Goal: Complete application form

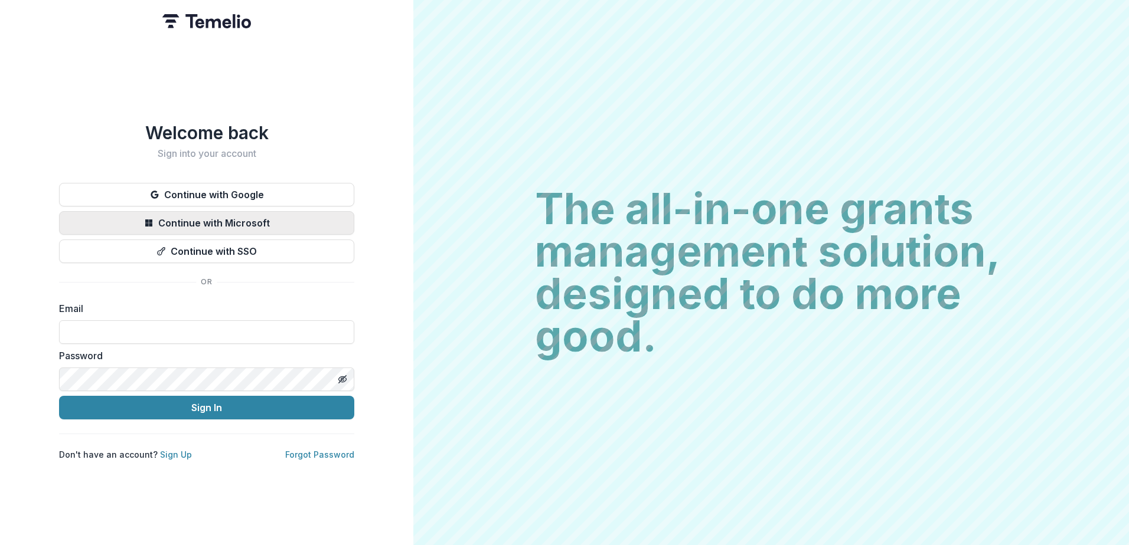
click at [208, 218] on button "Continue with Microsoft" at bounding box center [206, 223] width 295 height 24
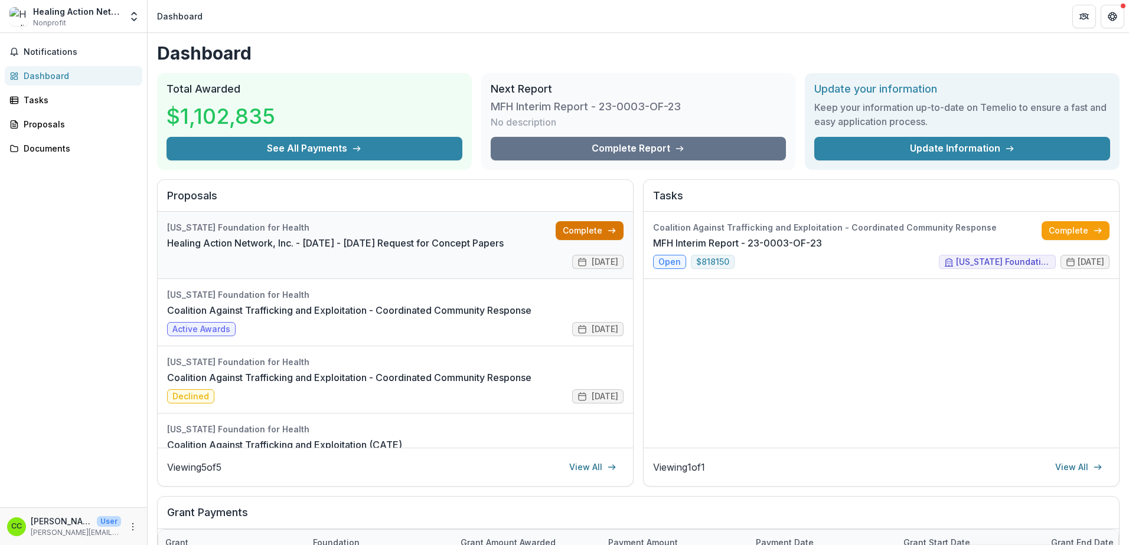
click at [568, 226] on link "Complete" at bounding box center [590, 230] width 68 height 19
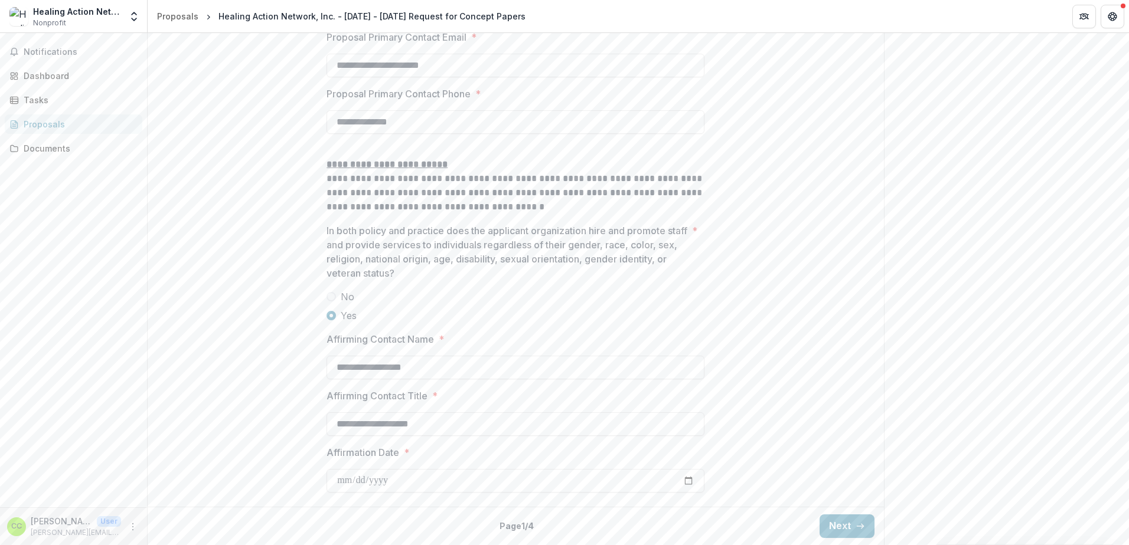
scroll to position [1728, 0]
click at [855, 522] on icon "button" at bounding box center [859, 526] width 9 height 9
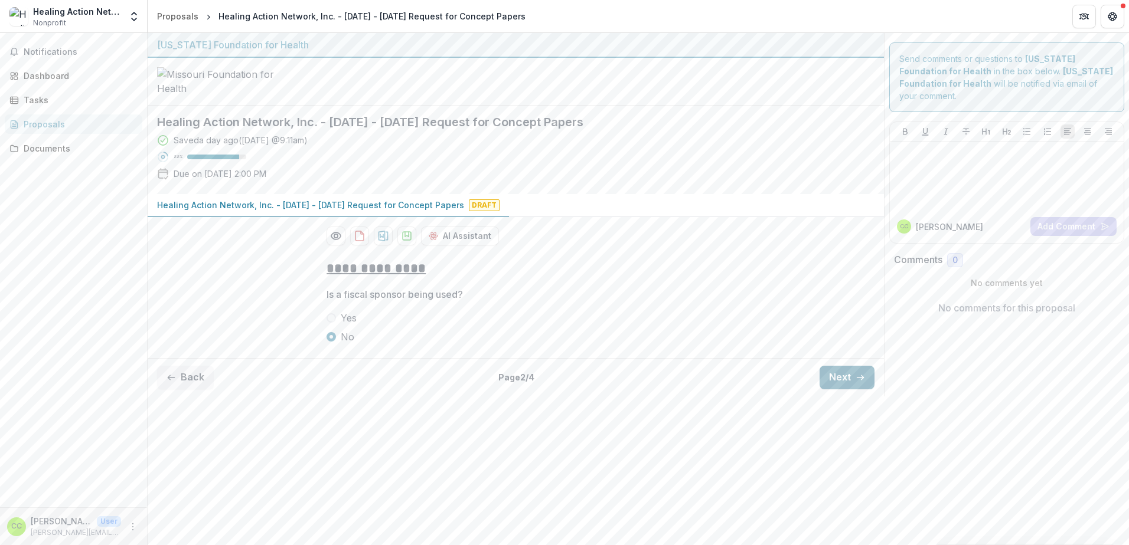
scroll to position [0, 0]
click at [842, 390] on button "Next" at bounding box center [846, 378] width 55 height 24
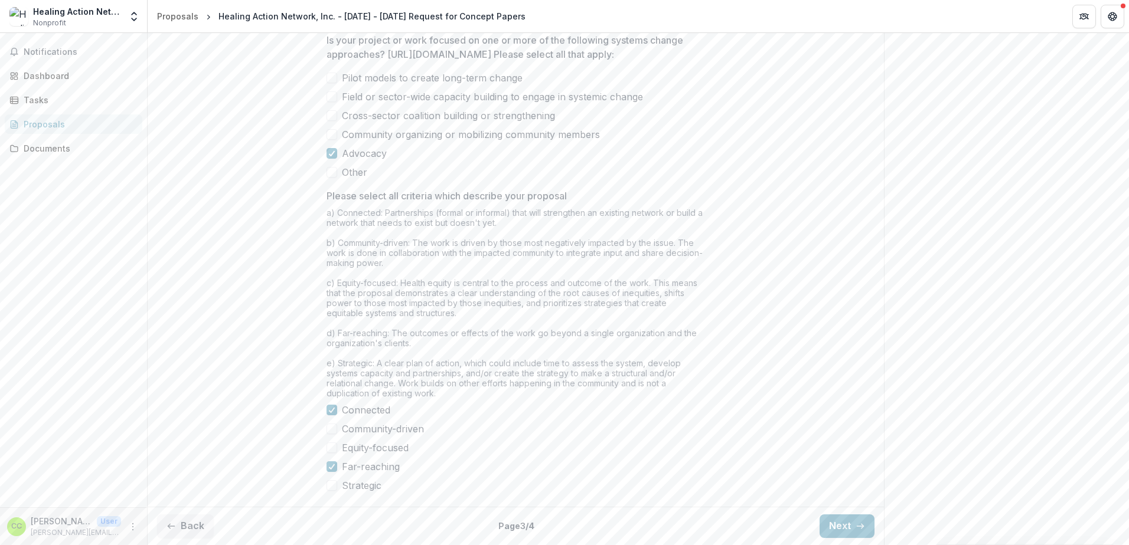
scroll to position [907, 0]
click at [838, 523] on button "Next" at bounding box center [846, 527] width 55 height 24
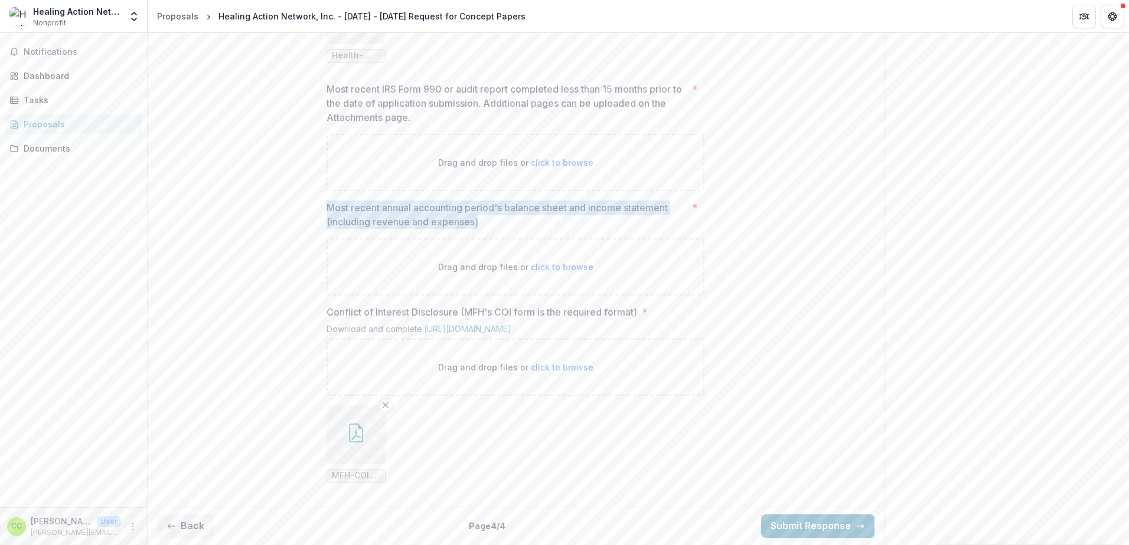
drag, startPoint x: 326, startPoint y: 250, endPoint x: 573, endPoint y: 262, distance: 246.5
click at [573, 229] on p "Most recent annual accounting period's balance sheet and income statement (incl…" at bounding box center [506, 215] width 361 height 28
drag, startPoint x: 573, startPoint y: 262, endPoint x: 512, endPoint y: 253, distance: 61.4
copy p "Most recent annual accounting period's balance sheet and income statement (incl…"
